Goal: Transaction & Acquisition: Obtain resource

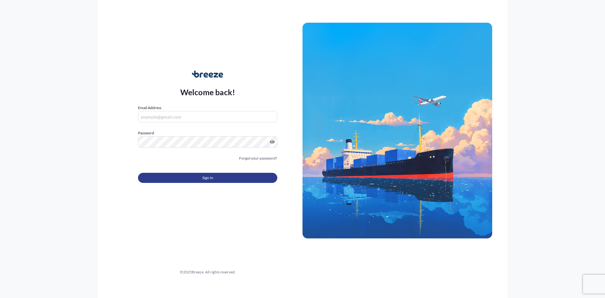
type input "[PERSON_NAME][EMAIL_ADDRESS][PERSON_NAME][DOMAIN_NAME]"
click at [205, 178] on span "Sign In" at bounding box center [207, 178] width 11 height 6
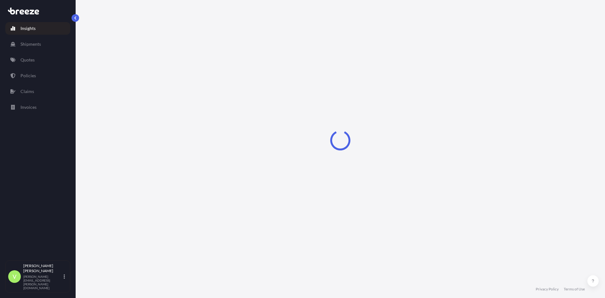
select select "2025"
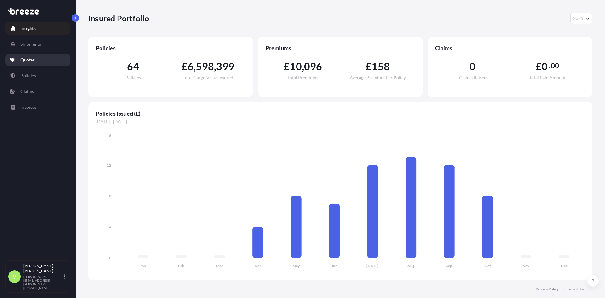
click at [31, 62] on p "Quotes" at bounding box center [27, 60] width 14 height 6
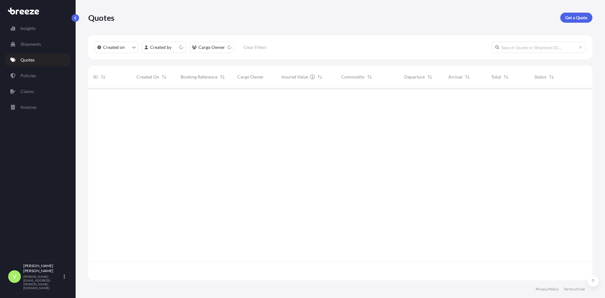
scroll to position [191, 500]
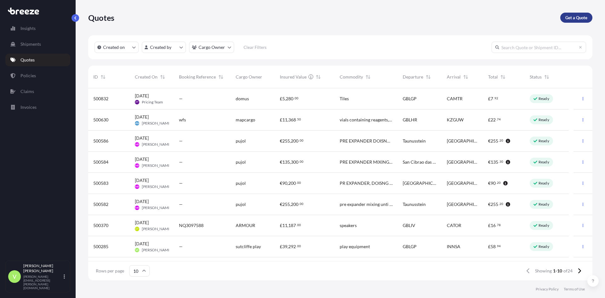
click at [578, 16] on p "Get a Quote" at bounding box center [577, 18] width 22 height 6
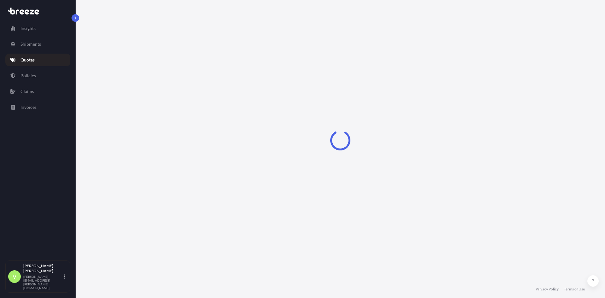
select select "Sea"
select select "1"
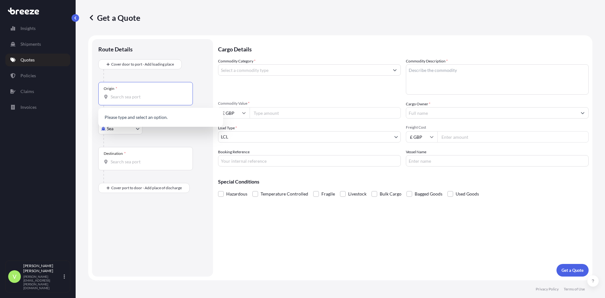
click at [137, 99] on input "Origin *" at bounding box center [148, 97] width 74 height 6
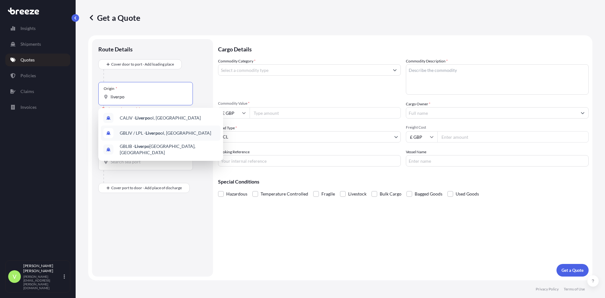
click at [146, 131] on span "GBLIV / LPL - Liverpo ol, [GEOGRAPHIC_DATA]" at bounding box center [165, 133] width 91 height 6
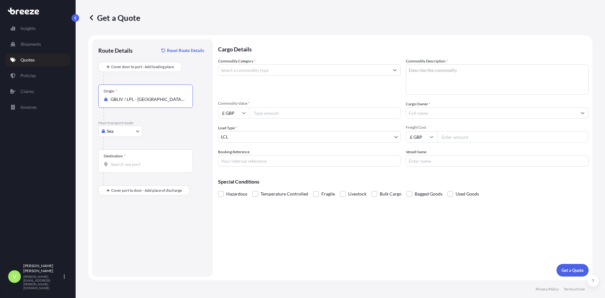
type input "GBLIV / LPL - [GEOGRAPHIC_DATA], [GEOGRAPHIC_DATA]"
click at [136, 163] on input "Destination *" at bounding box center [148, 164] width 74 height 6
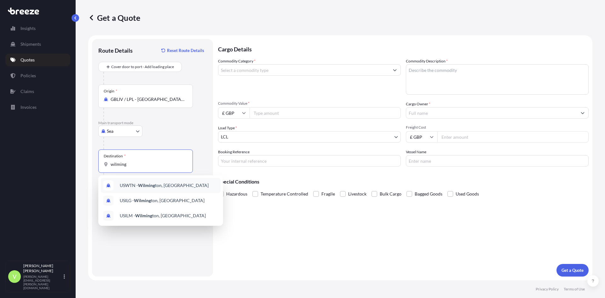
click at [140, 182] on div "USWTN - Wilming ton, [GEOGRAPHIC_DATA]" at bounding box center [161, 185] width 120 height 15
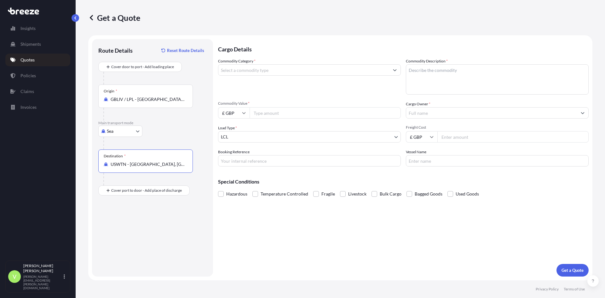
type input "USWTN - [GEOGRAPHIC_DATA], [GEOGRAPHIC_DATA]"
click at [251, 70] on input "Commodity Category *" at bounding box center [303, 69] width 171 height 11
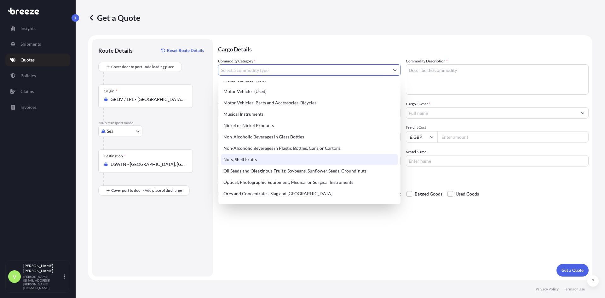
scroll to position [946, 0]
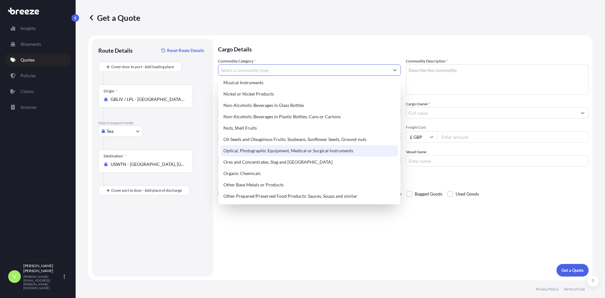
click at [264, 151] on div "Optical, Photographic Equipment, Medical or Surgical Instruments" at bounding box center [309, 150] width 177 height 11
type input "Optical, Photographic Equipment, Medical or Surgical Instruments"
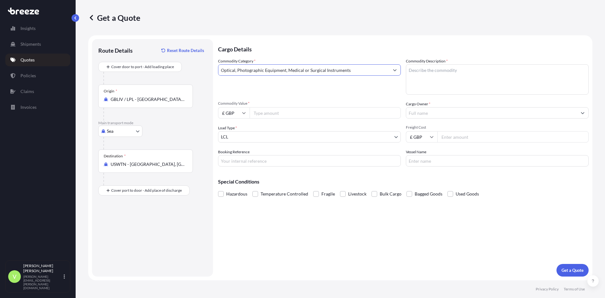
click at [267, 115] on input "Commodity Value *" at bounding box center [325, 112] width 151 height 11
click at [245, 113] on icon at bounding box center [243, 113] width 3 height 2
click at [234, 153] on div "$ USD" at bounding box center [234, 157] width 26 height 12
type input "$ USD"
click at [267, 112] on input "Commodity Value *" at bounding box center [325, 112] width 151 height 11
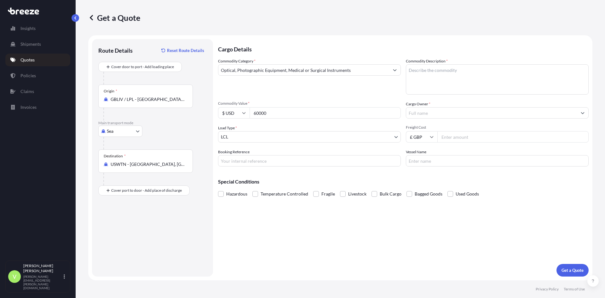
type input "60000"
click at [434, 84] on textarea "Commodity Description *" at bounding box center [497, 79] width 183 height 30
click at [429, 109] on input "Cargo Owner *" at bounding box center [491, 112] width 171 height 11
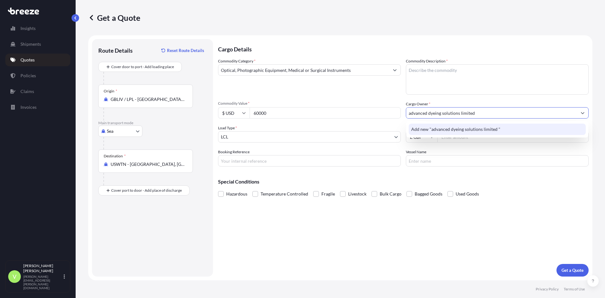
type input "advanced dyeing solutions limited"
click at [438, 164] on input "Vessel Name" at bounding box center [497, 160] width 183 height 11
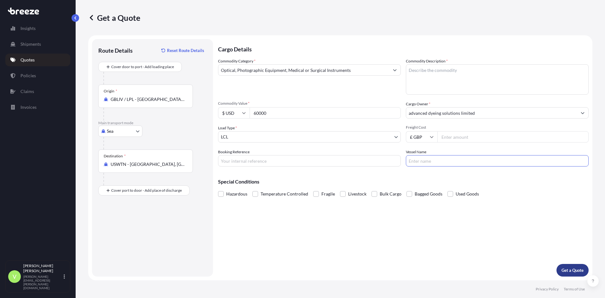
click at [576, 270] on p "Get a Quote" at bounding box center [573, 270] width 22 height 6
click at [438, 79] on textarea "Commodity Description *" at bounding box center [497, 79] width 183 height 30
type textarea "optical equipment and parts"
click at [568, 266] on button "Get a Quote" at bounding box center [573, 270] width 32 height 13
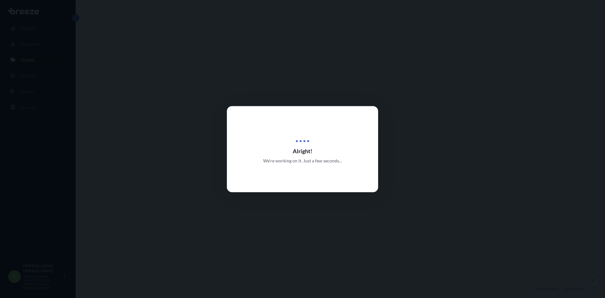
select select "Sea"
select select "1"
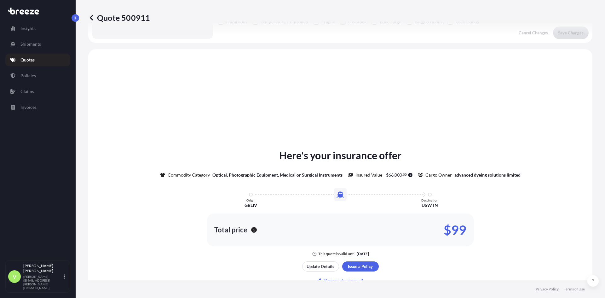
scroll to position [190, 0]
